Goal: Task Accomplishment & Management: Manage account settings

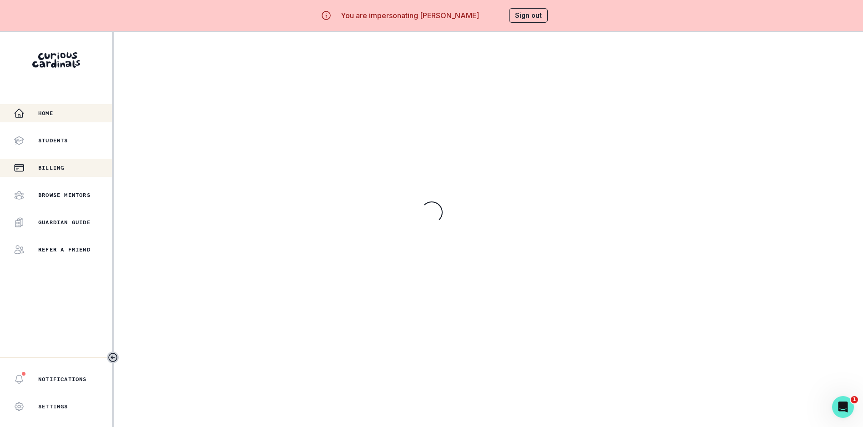
click at [54, 165] on p "Billing" at bounding box center [51, 167] width 26 height 7
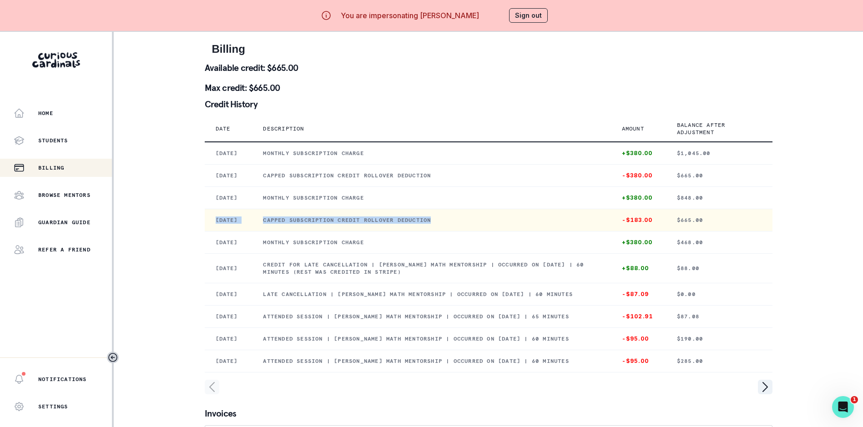
drag, startPoint x: 218, startPoint y: 244, endPoint x: 454, endPoint y: 256, distance: 235.9
click at [454, 231] on tr "[DATE] Capped subscription credit rollover deduction -$183.00 $665.00" at bounding box center [489, 220] width 568 height 22
copy tr "[DATE] Capped subscription credit rollover deduction"
click at [369, 231] on td "Capped subscription credit rollover deduction" at bounding box center [431, 220] width 358 height 22
drag, startPoint x: 221, startPoint y: 242, endPoint x: 392, endPoint y: 248, distance: 171.5
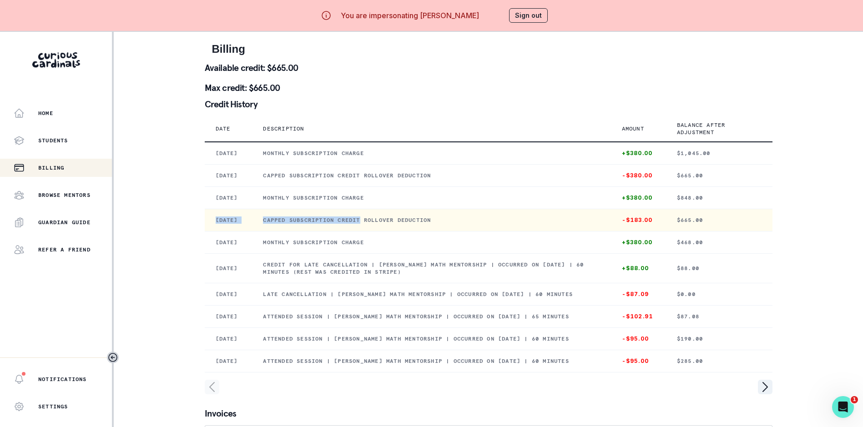
click at [392, 231] on tr "[DATE] Capped subscription credit rollover deduction -$183.00 $665.00" at bounding box center [489, 220] width 568 height 22
drag, startPoint x: 392, startPoint y: 248, endPoint x: 331, endPoint y: 251, distance: 61.0
click at [331, 231] on td "Capped subscription credit rollover deduction" at bounding box center [431, 220] width 358 height 22
drag, startPoint x: 220, startPoint y: 241, endPoint x: 458, endPoint y: 245, distance: 238.3
click at [458, 231] on tr "[DATE] Capped subscription credit rollover deduction -$183.00 $665.00" at bounding box center [489, 220] width 568 height 22
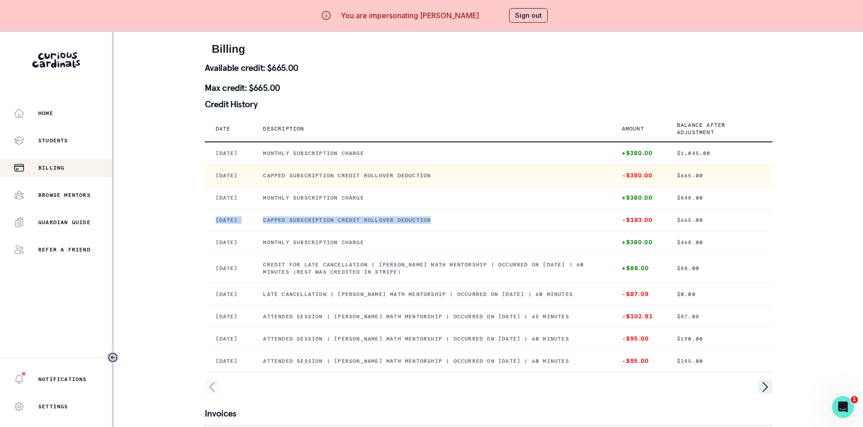
copy tr "[DATE] Capped subscription credit rollover deduction"
click at [482, 176] on td "Capped subscription credit rollover deduction" at bounding box center [431, 175] width 358 height 22
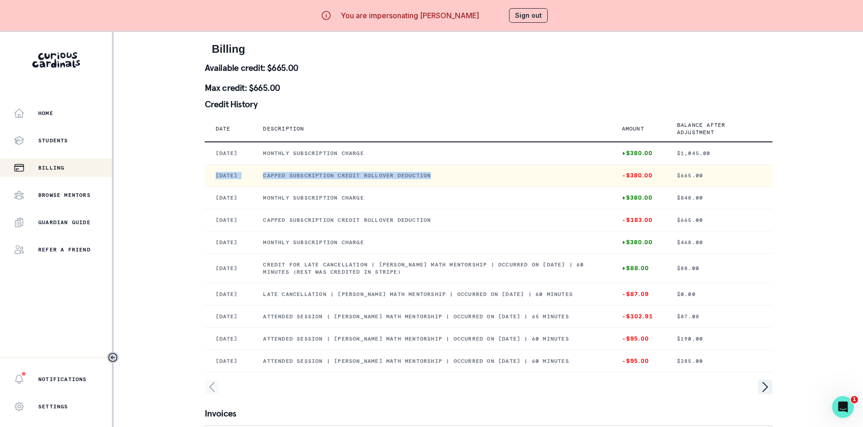
drag, startPoint x: 219, startPoint y: 183, endPoint x: 472, endPoint y: 173, distance: 254.0
click at [472, 173] on tr "[DATE] Capped subscription credit rollover deduction -$380.00 $665.00" at bounding box center [489, 175] width 568 height 22
copy tr "[DATE] Capped subscription credit rollover deduction"
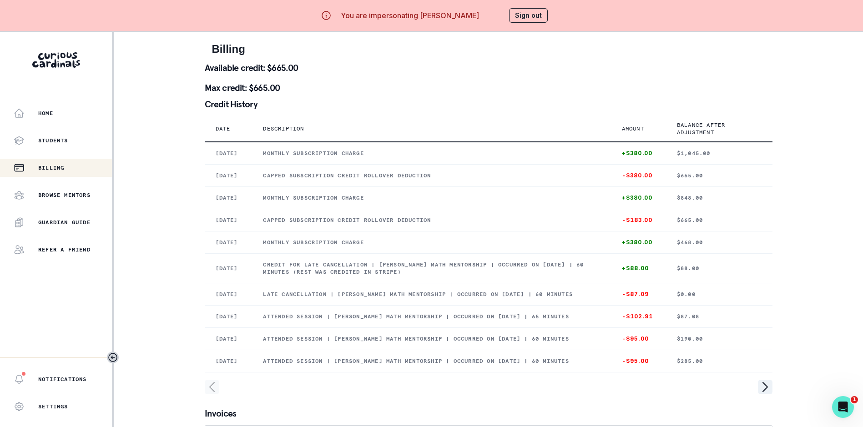
click at [526, 58] on div "Billing Available credit: $665.00 Max credit: $665.00 Credit History Date Descr…" at bounding box center [489, 337] width 568 height 610
click at [52, 166] on p "Billing" at bounding box center [51, 167] width 26 height 7
click at [50, 117] on div "Home" at bounding box center [63, 113] width 98 height 11
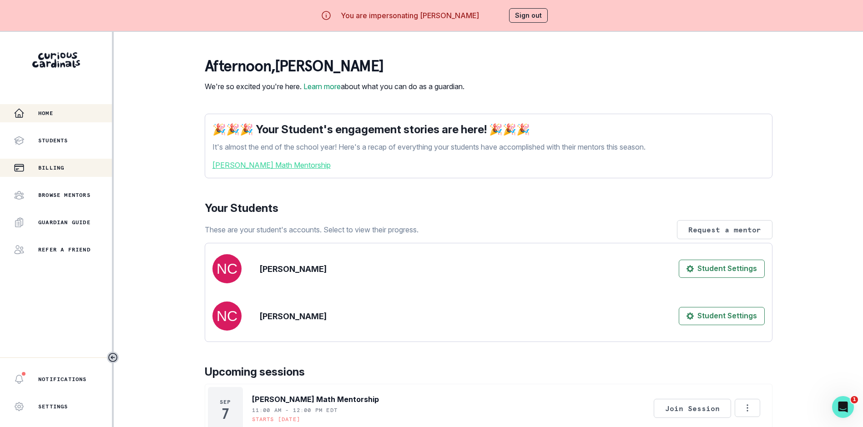
click at [57, 165] on p "Billing" at bounding box center [51, 167] width 26 height 7
